Goal: Information Seeking & Learning: Learn about a topic

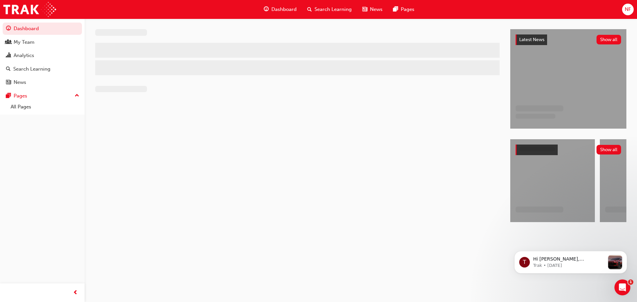
click at [327, 10] on span "Search Learning" at bounding box center [332, 10] width 37 height 8
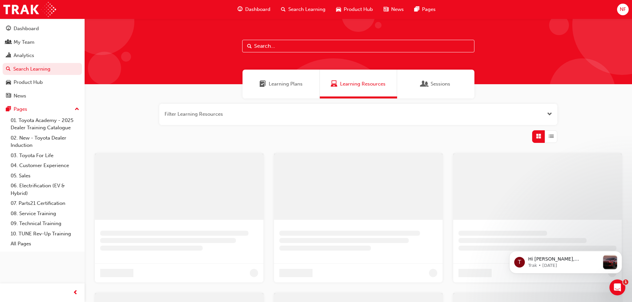
click at [267, 43] on input "text" at bounding box center [358, 46] width 232 height 13
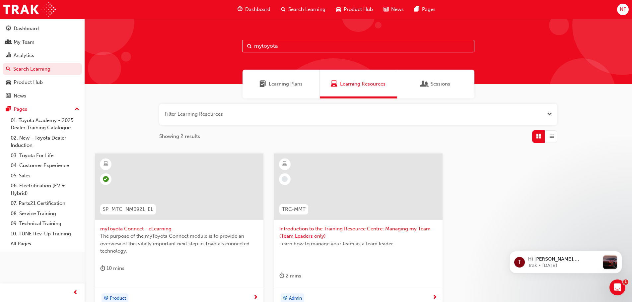
type input "mytoyota"
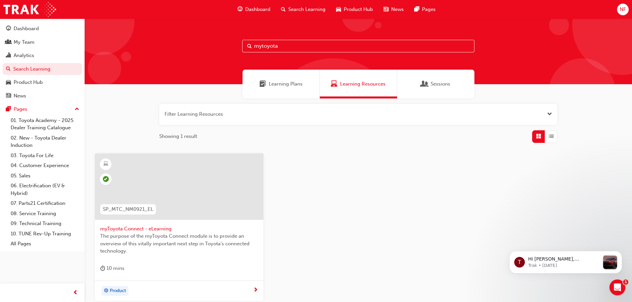
click at [167, 239] on span "The purpose of the myToyota Connect module is to provide an overview of this vi…" at bounding box center [179, 244] width 158 height 23
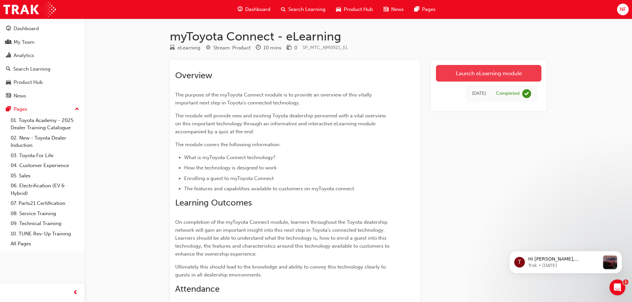
click at [483, 73] on link "Launch eLearning module" at bounding box center [488, 73] width 105 height 17
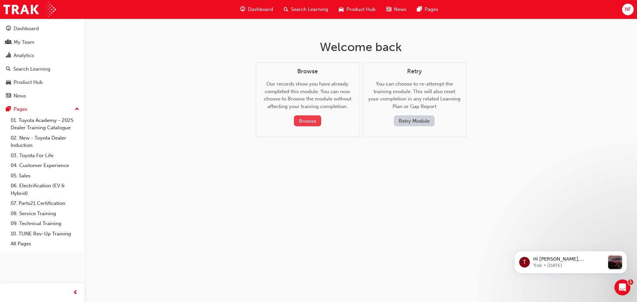
click at [304, 119] on button "Browse" at bounding box center [307, 120] width 27 height 11
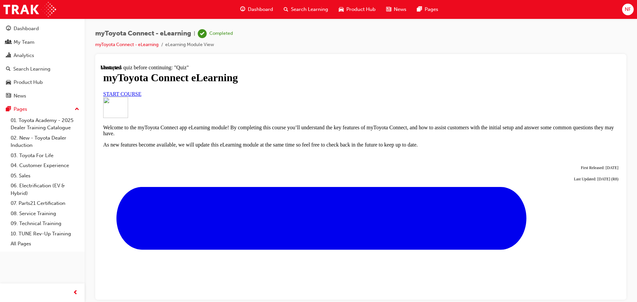
click at [141, 97] on span "START COURSE" at bounding box center [122, 94] width 38 height 6
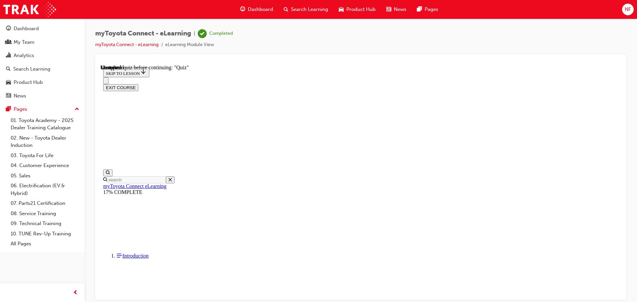
scroll to position [581, 0]
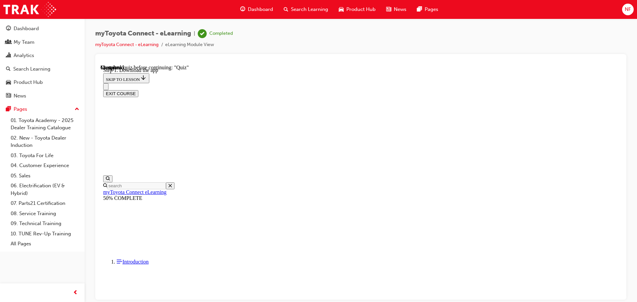
scroll to position [215, 0]
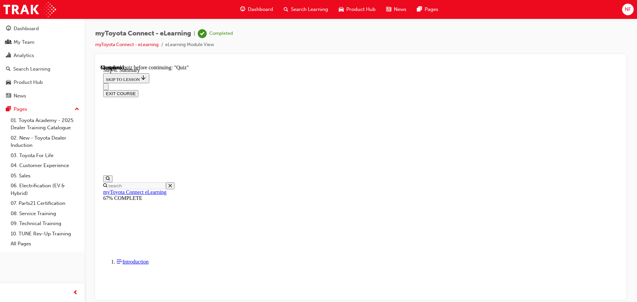
scroll to position [518, 0]
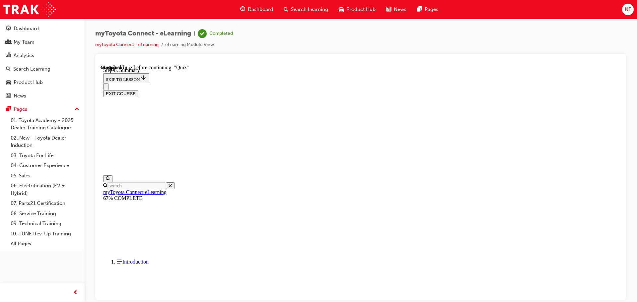
scroll to position [21, 0]
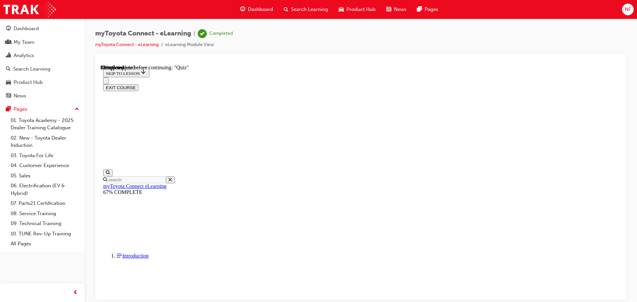
scroll to position [67, 0]
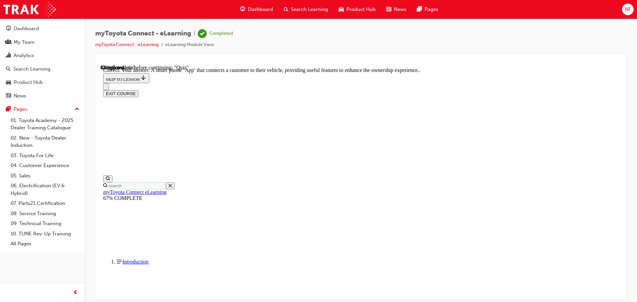
scroll to position [125, 0]
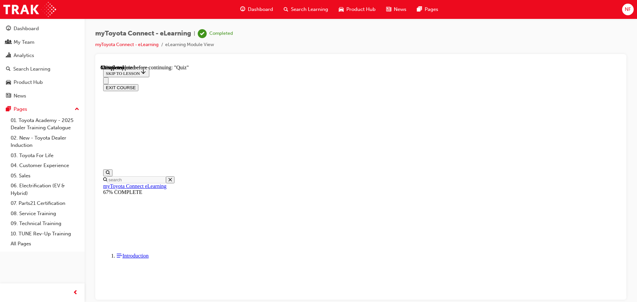
scroll to position [66, 0]
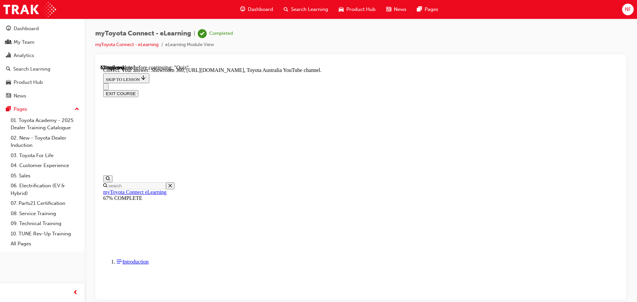
scroll to position [138, 0]
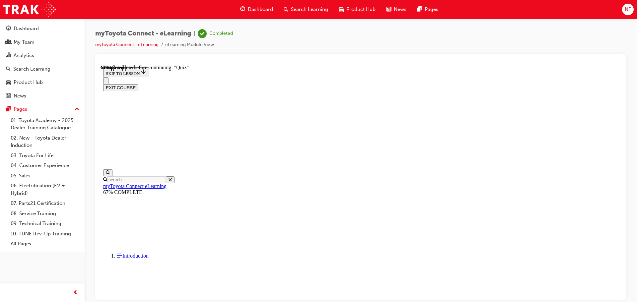
scroll to position [66, 0]
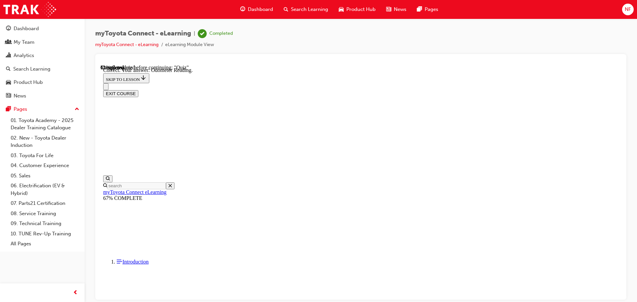
scroll to position [132, 0]
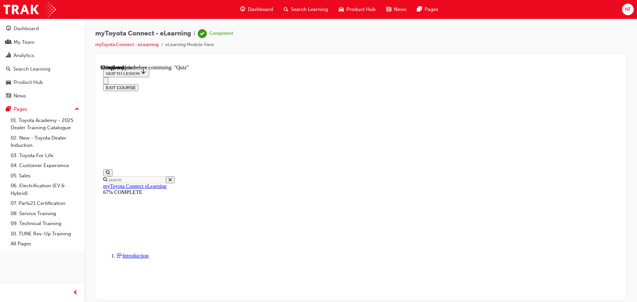
scroll to position [66, 0]
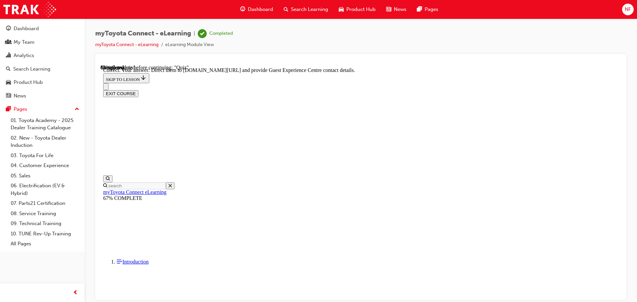
scroll to position [138, 0]
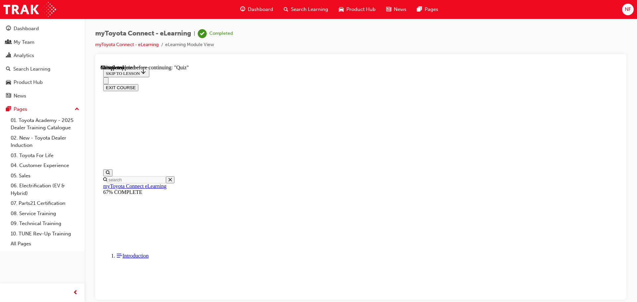
scroll to position [60, 0]
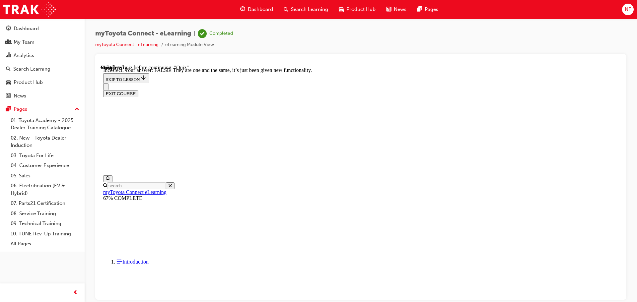
scroll to position [81, 0]
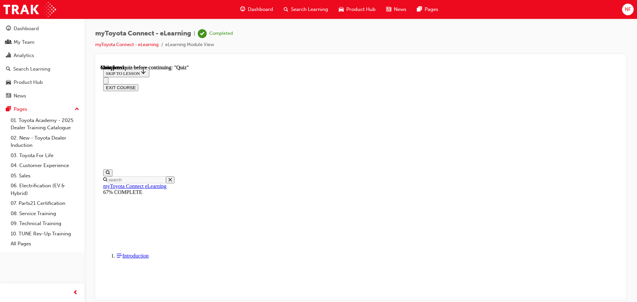
scroll to position [125, 0]
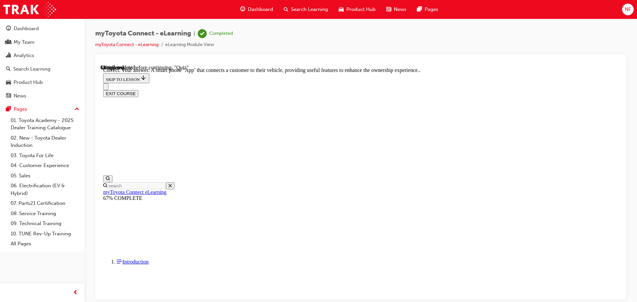
scroll to position [125, 0]
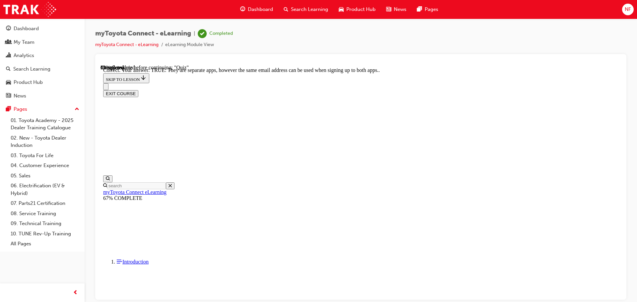
scroll to position [81, 0]
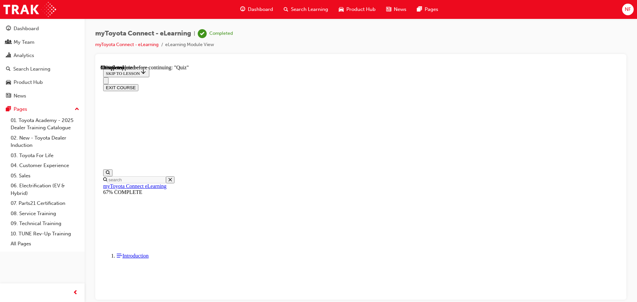
scroll to position [67, 0]
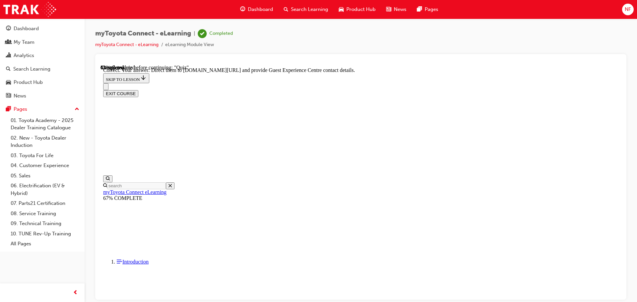
scroll to position [138, 0]
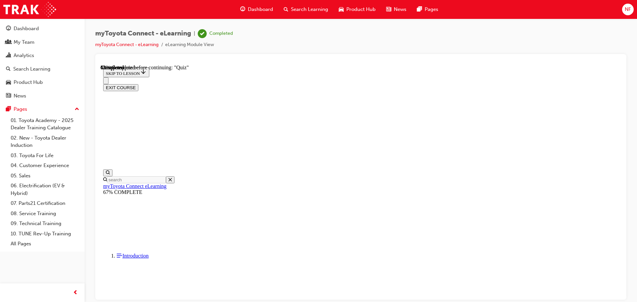
scroll to position [74, 0]
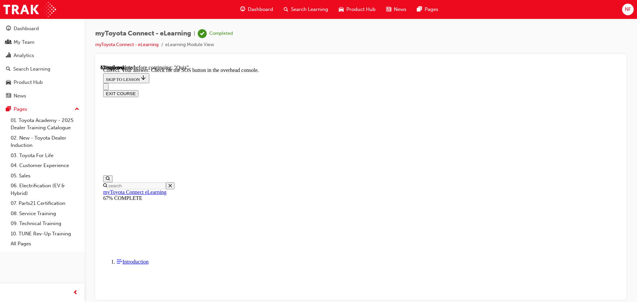
scroll to position [105, 0]
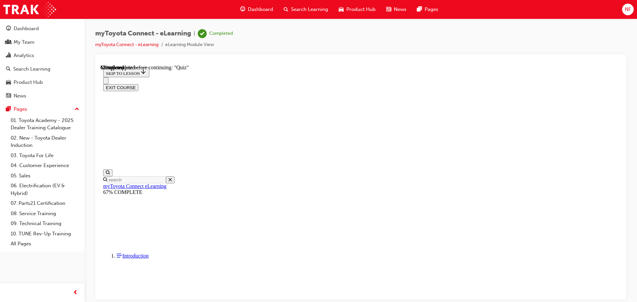
scroll to position [66, 0]
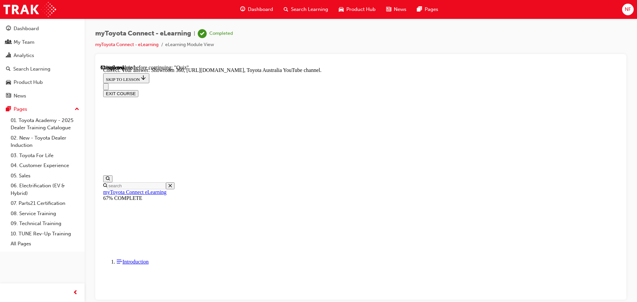
scroll to position [138, 0]
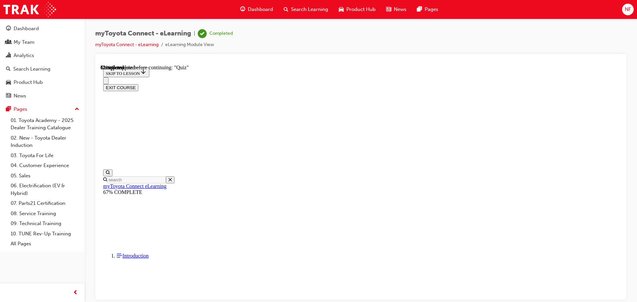
scroll to position [33, 0]
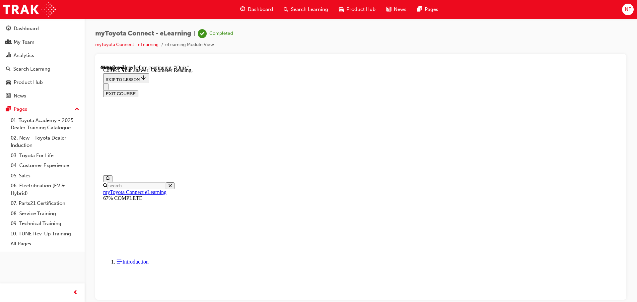
scroll to position [132, 0]
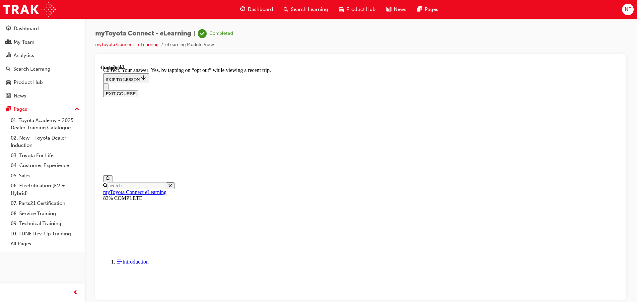
scroll to position [79, 0]
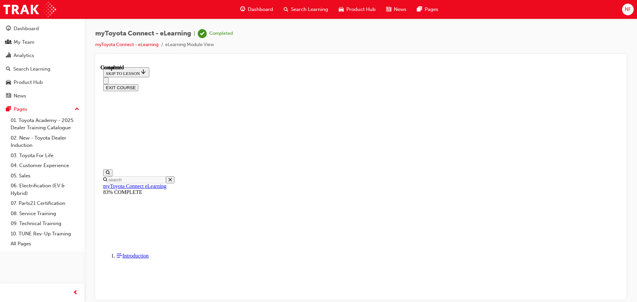
scroll to position [125, 0]
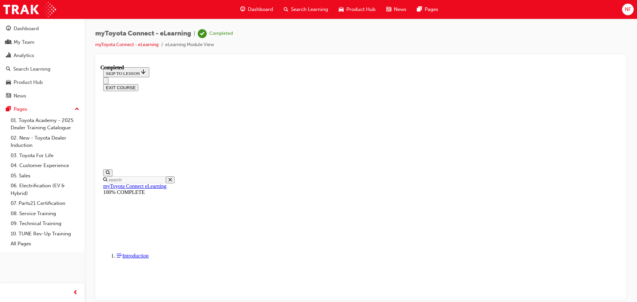
click at [138, 84] on button "EXIT COURSE" at bounding box center [120, 87] width 35 height 7
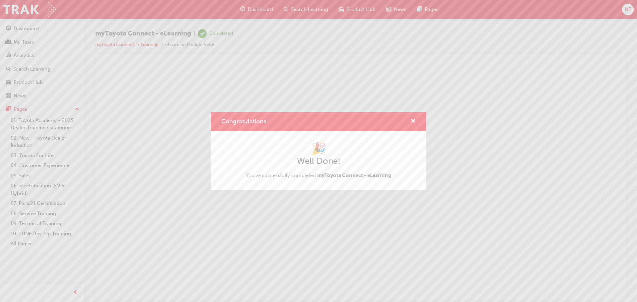
scroll to position [0, 0]
click at [412, 121] on span "cross-icon" at bounding box center [413, 122] width 5 height 6
